Goal: Communication & Community: Answer question/provide support

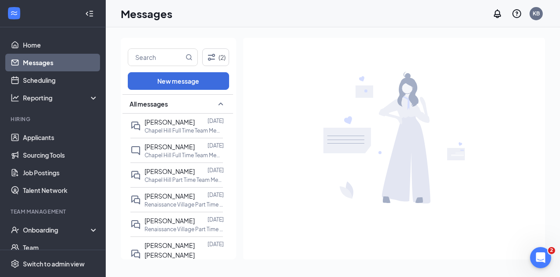
click at [37, 127] on li "Hiring Applicants Sourcing Tools Job Postings Talent Network" at bounding box center [52, 157] width 105 height 84
click at [37, 141] on link "Applicants" at bounding box center [60, 138] width 75 height 18
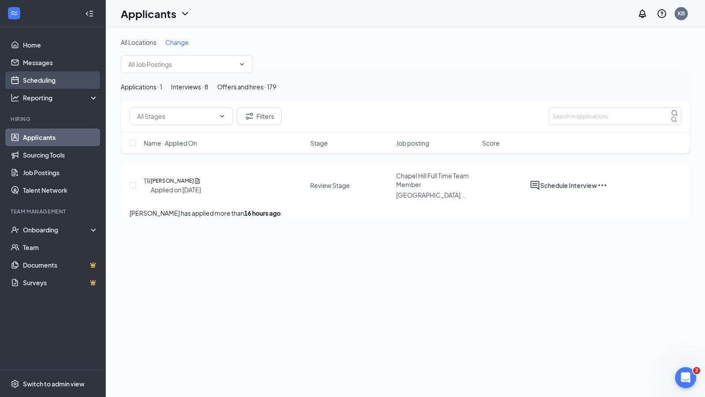
click at [47, 82] on link "Scheduling" at bounding box center [60, 80] width 75 height 18
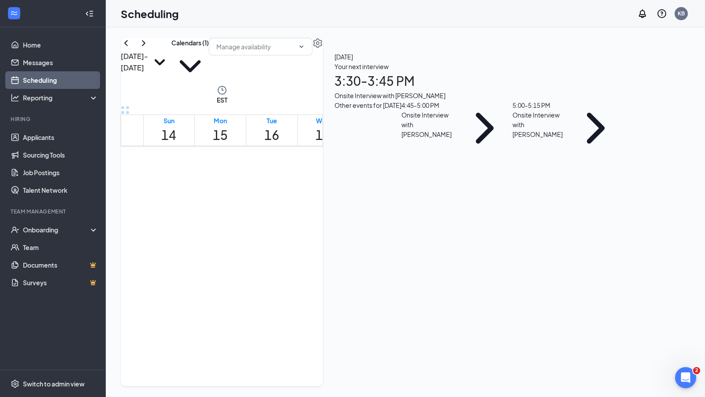
scroll to position [765, 0]
click at [43, 60] on link "Messages" at bounding box center [60, 63] width 75 height 18
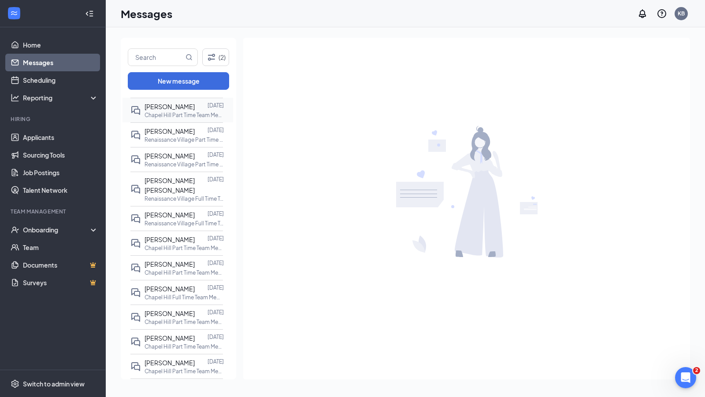
scroll to position [67, 0]
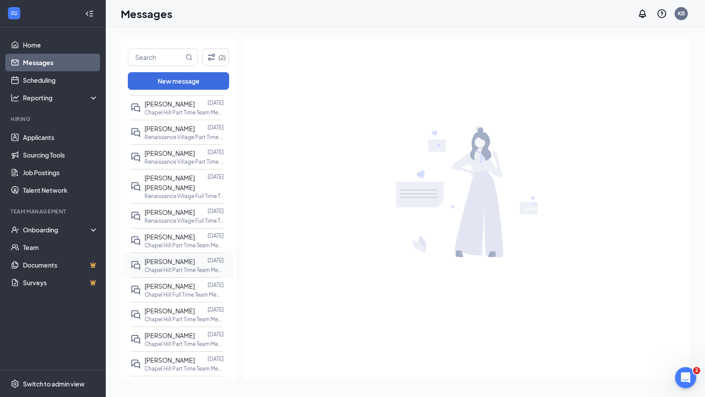
click at [167, 266] on span "[PERSON_NAME]" at bounding box center [169, 262] width 50 height 8
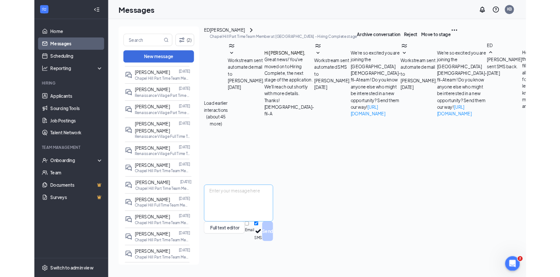
scroll to position [356, 0]
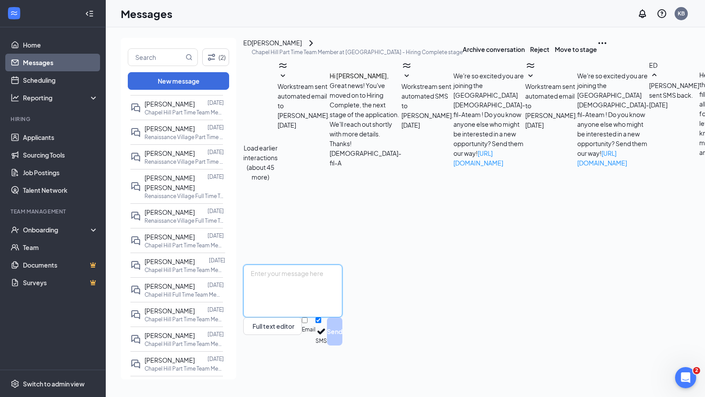
click at [294, 277] on textarea at bounding box center [292, 291] width 99 height 53
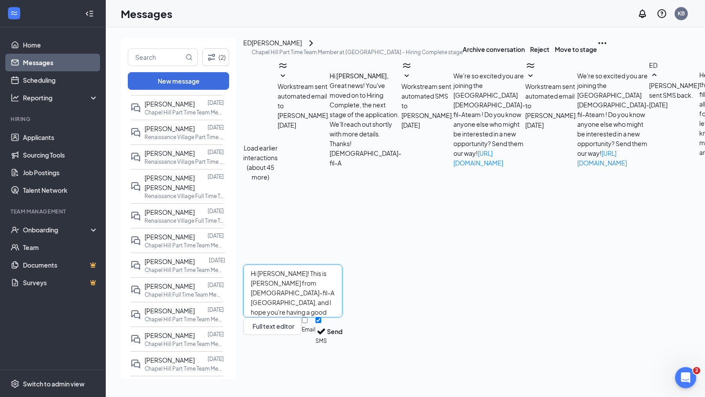
click at [342, 277] on textarea "Hi [PERSON_NAME]! This is [PERSON_NAME] from [DEMOGRAPHIC_DATA]-fil-A [GEOGRAPH…" at bounding box center [292, 291] width 99 height 53
type textarea "Hi [PERSON_NAME]! This is [PERSON_NAME] from [DEMOGRAPHIC_DATA]-fil-A [GEOGRAPH…"
click at [329, 277] on textarea "Hi [PERSON_NAME]! This is [PERSON_NAME] from [DEMOGRAPHIC_DATA]-fil-A [GEOGRAPH…" at bounding box center [292, 291] width 99 height 53
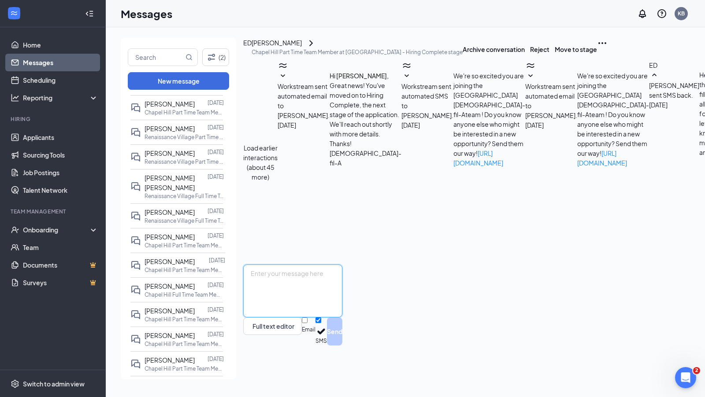
click at [278, 277] on textarea at bounding box center [292, 291] width 99 height 53
paste textarea "This is [PERSON_NAME] from [DEMOGRAPHIC_DATA]-fil-A [GEOGRAPHIC_DATA] — I hope …"
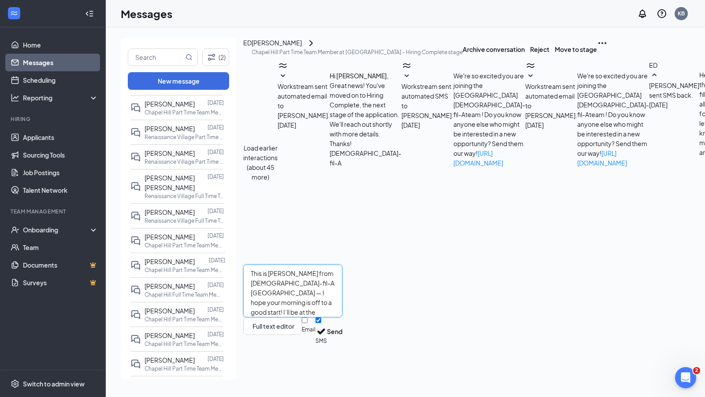
click at [266, 277] on textarea "This is [PERSON_NAME] from [DEMOGRAPHIC_DATA]-fil-A [GEOGRAPHIC_DATA] — I hope …" at bounding box center [292, 291] width 99 height 53
click at [342, 277] on textarea "Hi [PERSON_NAME]! This is [PERSON_NAME] from [DEMOGRAPHIC_DATA]-fil-A [GEOGRAPH…" at bounding box center [292, 291] width 99 height 53
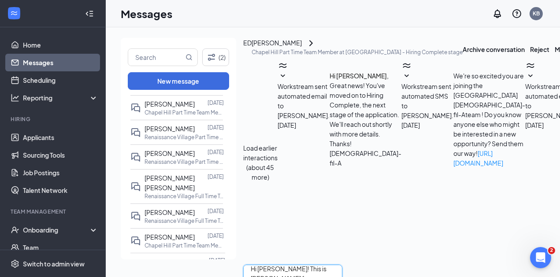
scroll to position [4, 0]
drag, startPoint x: 287, startPoint y: 247, endPoint x: 340, endPoint y: 246, distance: 53.3
drag, startPoint x: 325, startPoint y: 255, endPoint x: 303, endPoint y: 257, distance: 22.6
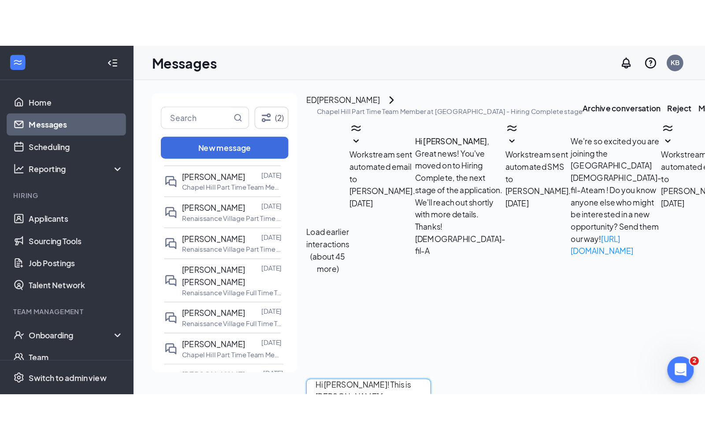
scroll to position [5, 0]
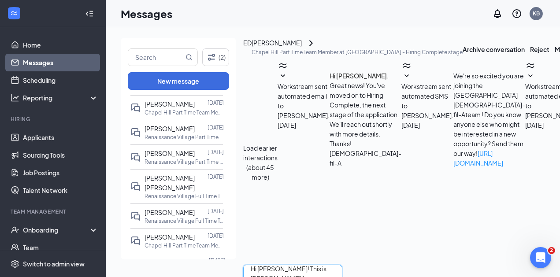
drag, startPoint x: 340, startPoint y: 254, endPoint x: 302, endPoint y: 254, distance: 38.3
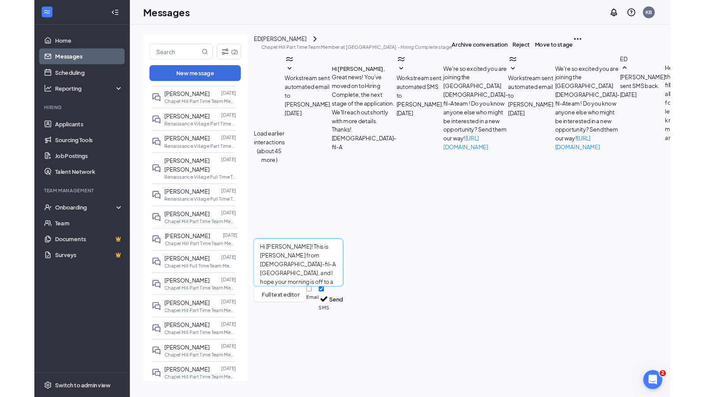
scroll to position [356, 0]
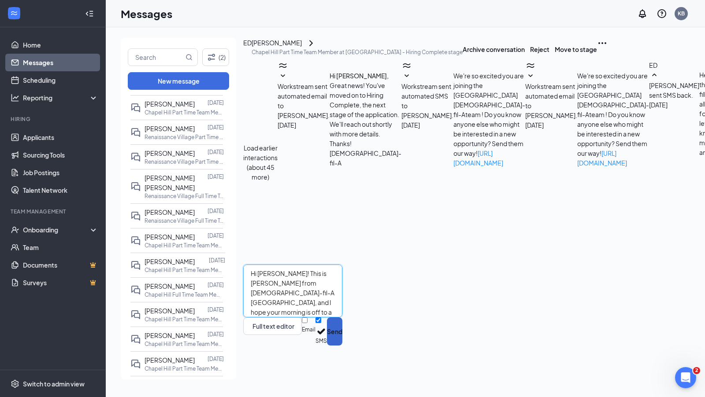
type textarea "Hi [PERSON_NAME]! This is [PERSON_NAME] from [DEMOGRAPHIC_DATA]-fil-A [GEOGRAPH…"
click at [342, 277] on button "Send" at bounding box center [334, 332] width 15 height 28
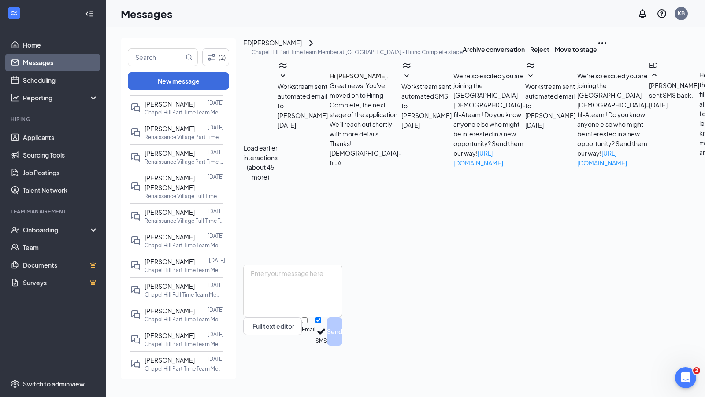
scroll to position [442, 0]
click at [25, 47] on link "Home" at bounding box center [60, 45] width 75 height 18
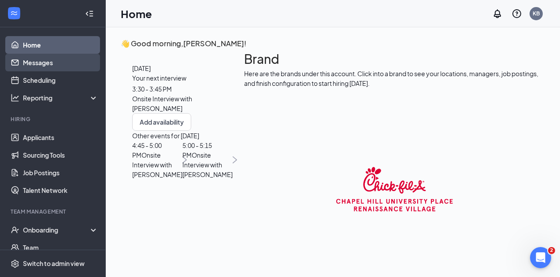
click at [44, 60] on link "Messages" at bounding box center [60, 63] width 75 height 18
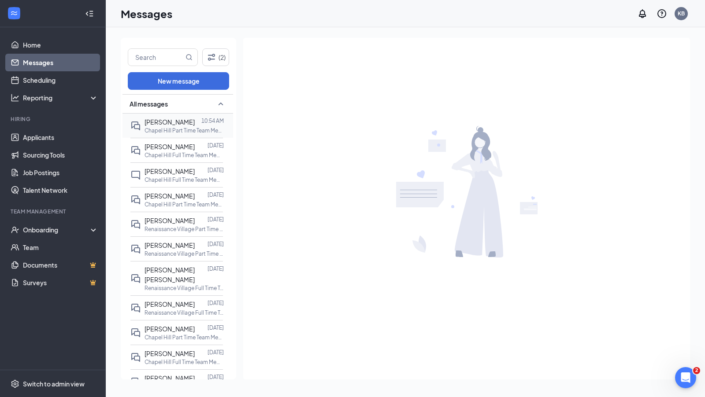
click at [168, 117] on div "[PERSON_NAME]" at bounding box center [169, 122] width 50 height 10
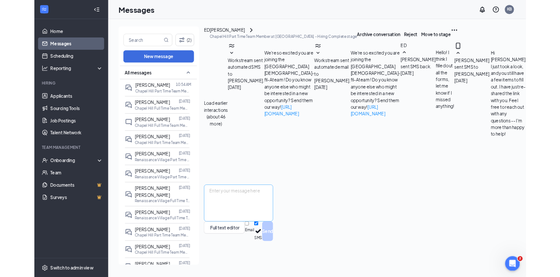
scroll to position [410, 0]
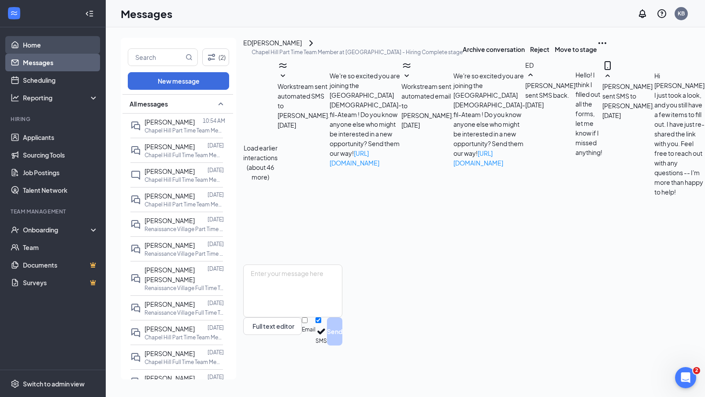
click at [26, 45] on link "Home" at bounding box center [60, 45] width 75 height 18
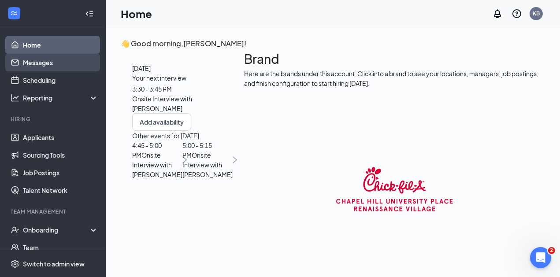
click at [40, 62] on link "Messages" at bounding box center [60, 63] width 75 height 18
